Goal: Navigation & Orientation: Find specific page/section

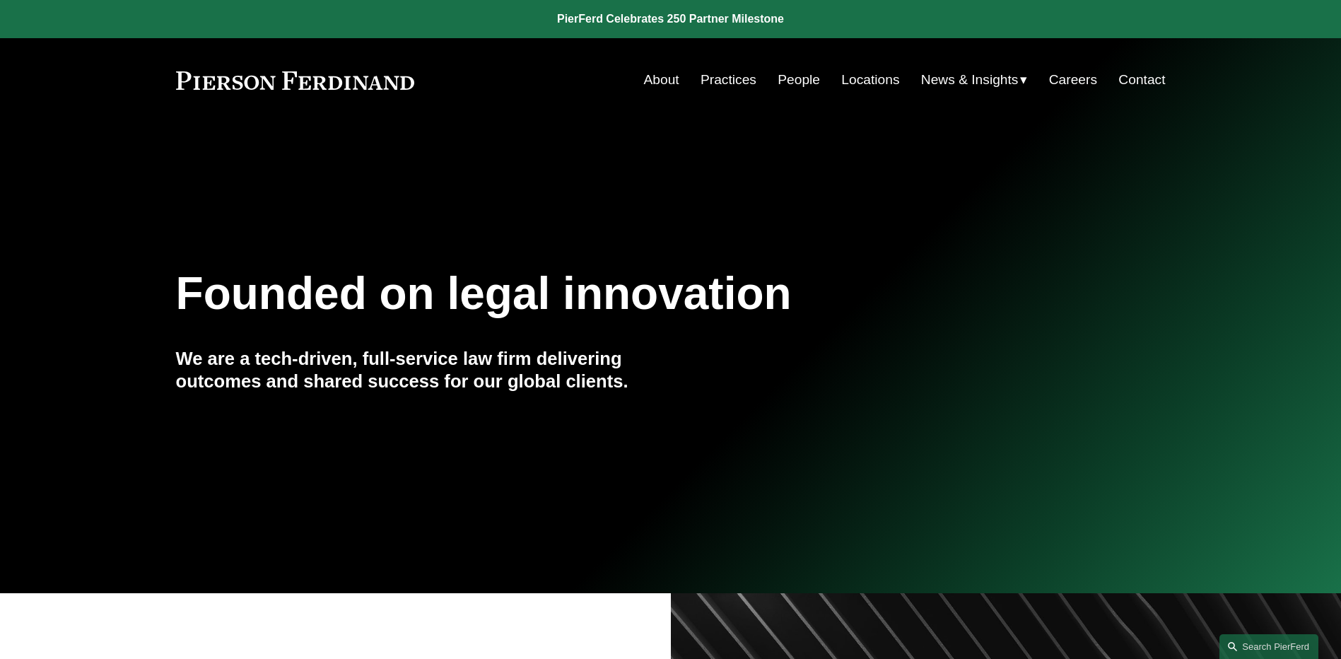
click at [789, 78] on link "People" at bounding box center [798, 79] width 42 height 27
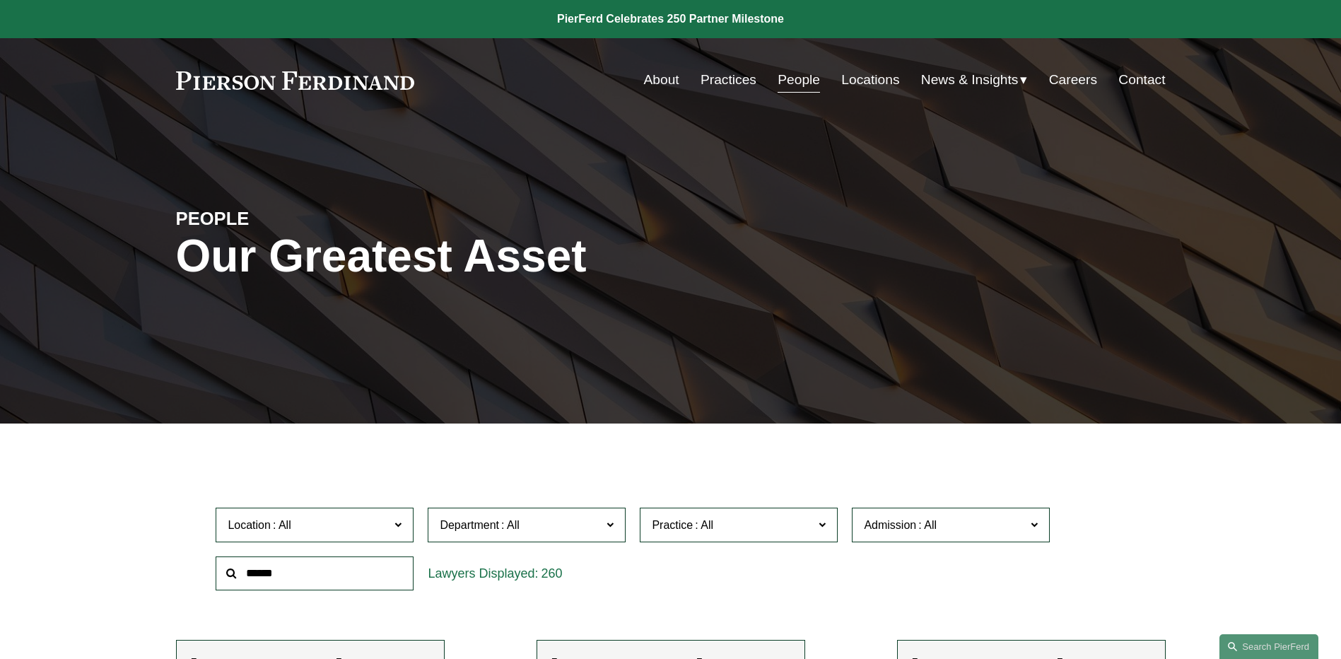
click at [0, 0] on span "News" at bounding box center [0, 0] width 0 height 0
